Goal: Task Accomplishment & Management: Use online tool/utility

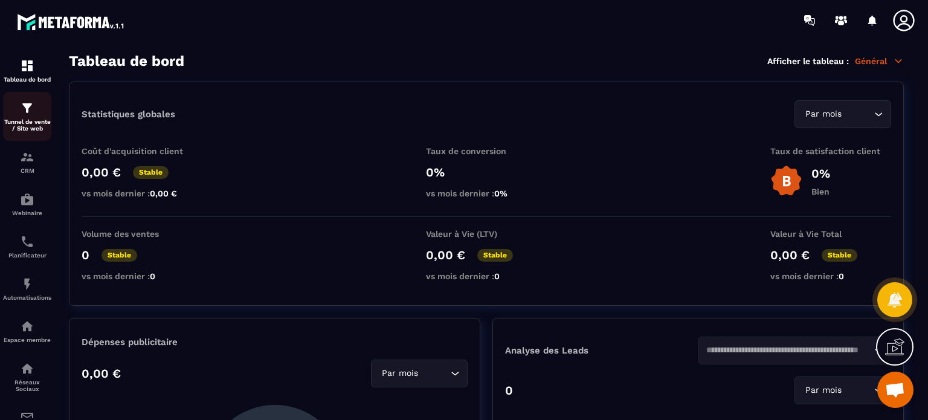
click at [25, 123] on p "Tunnel de vente / Site web" at bounding box center [27, 124] width 48 height 13
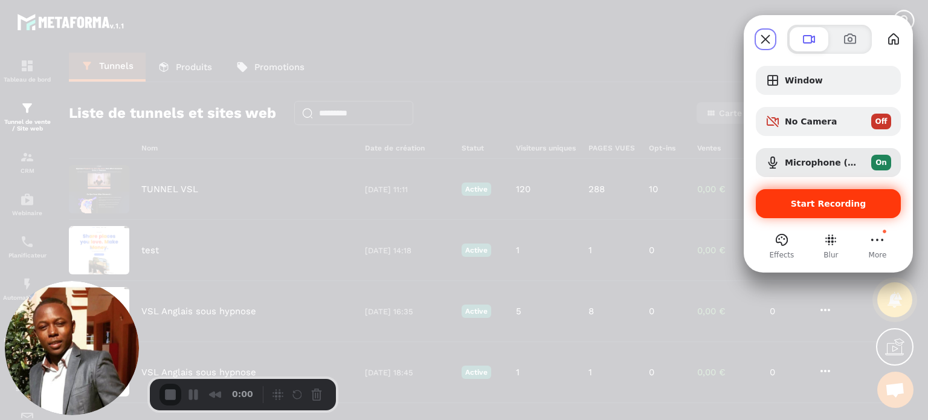
click at [805, 201] on span "Start Recording" at bounding box center [829, 204] width 76 height 10
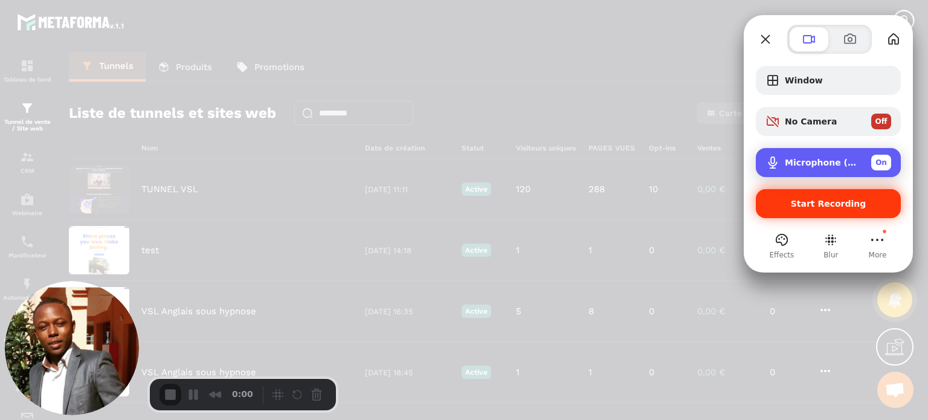
click at [808, 157] on div "Microphone (USB PnP Sound Device) On" at bounding box center [838, 163] width 106 height 16
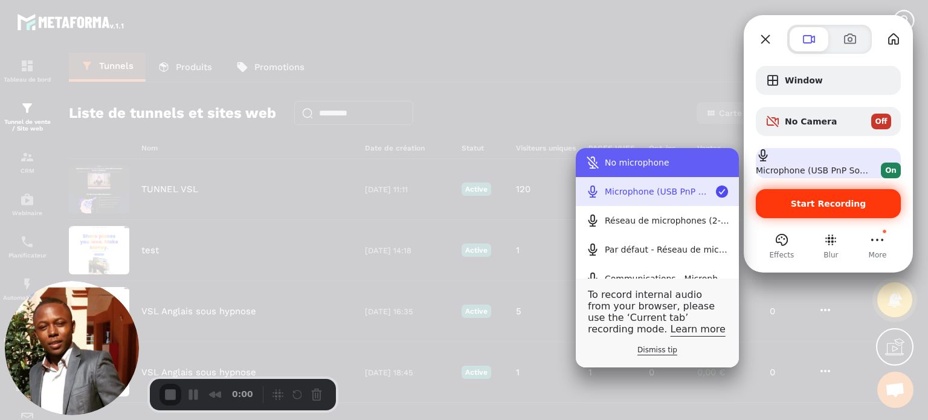
click at [649, 162] on div "No microphone" at bounding box center [667, 163] width 125 height 10
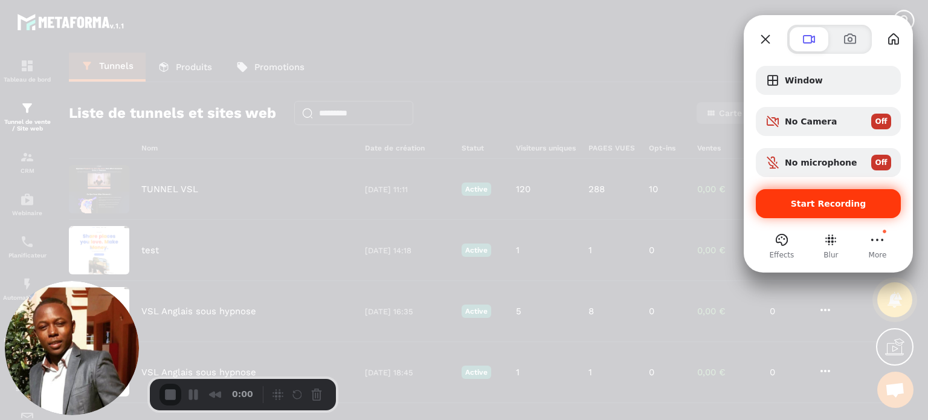
click at [793, 201] on span "Start Recording" at bounding box center [829, 204] width 126 height 10
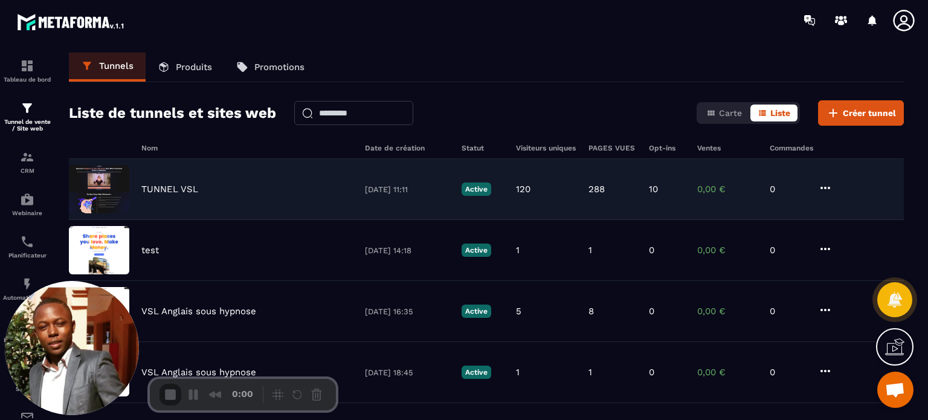
click at [172, 184] on p "TUNNEL VSL" at bounding box center [169, 189] width 57 height 11
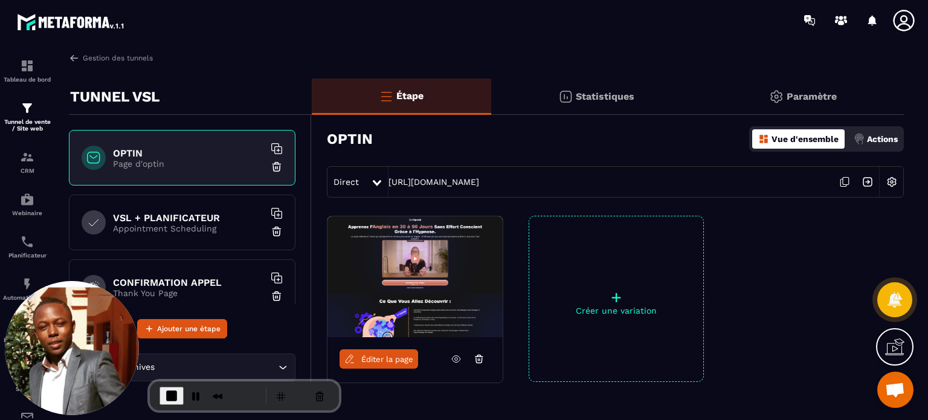
click at [232, 235] on div "VSL + PLANIFICATEUR Appointment Scheduling" at bounding box center [182, 223] width 227 height 56
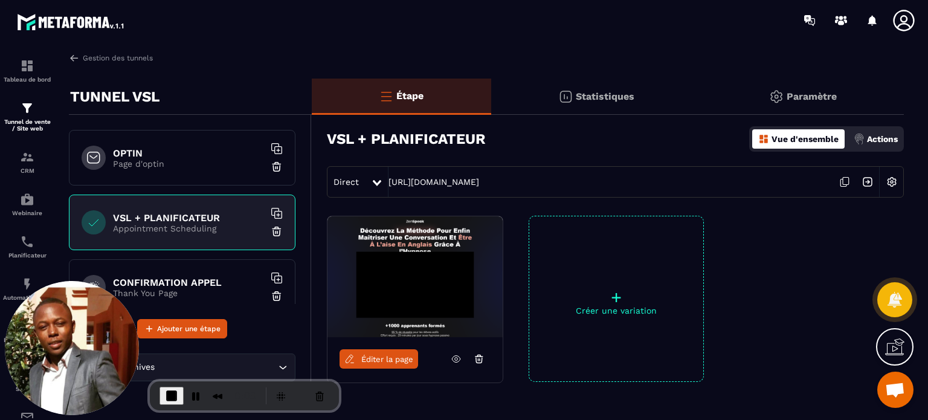
click at [390, 358] on span "Éditer la page" at bounding box center [387, 359] width 52 height 9
